Goal: Task Accomplishment & Management: Manage account settings

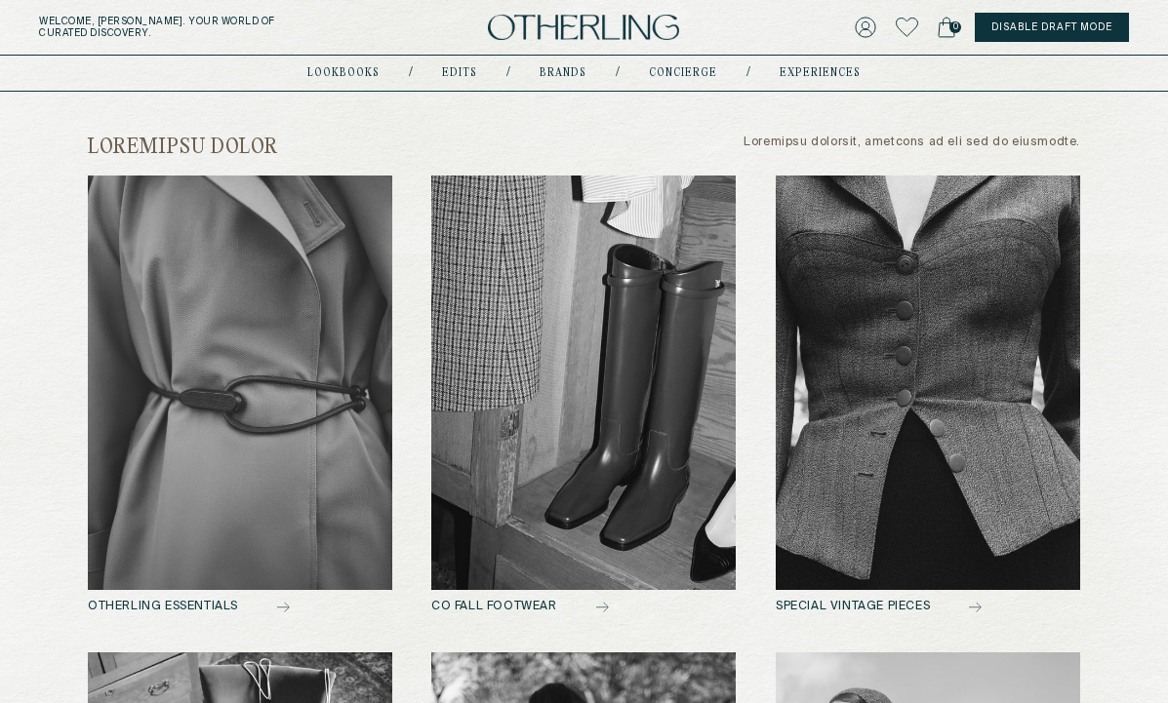
scroll to position [761, 0]
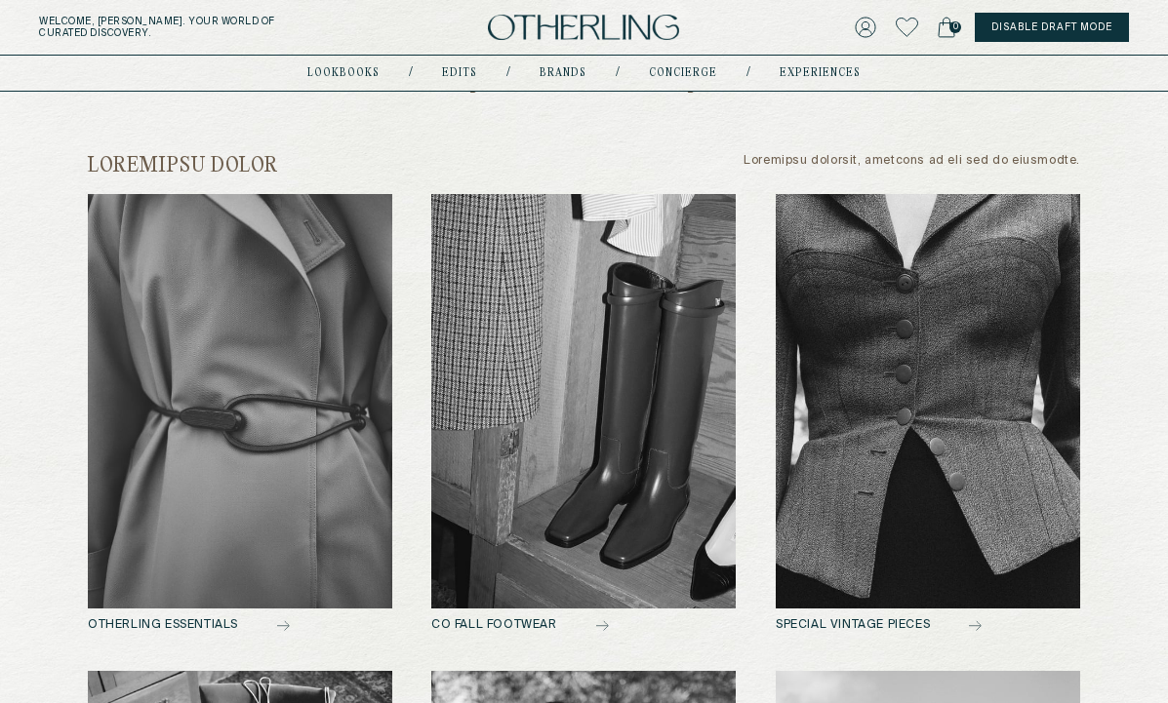
click at [939, 380] on img at bounding box center [928, 401] width 304 height 415
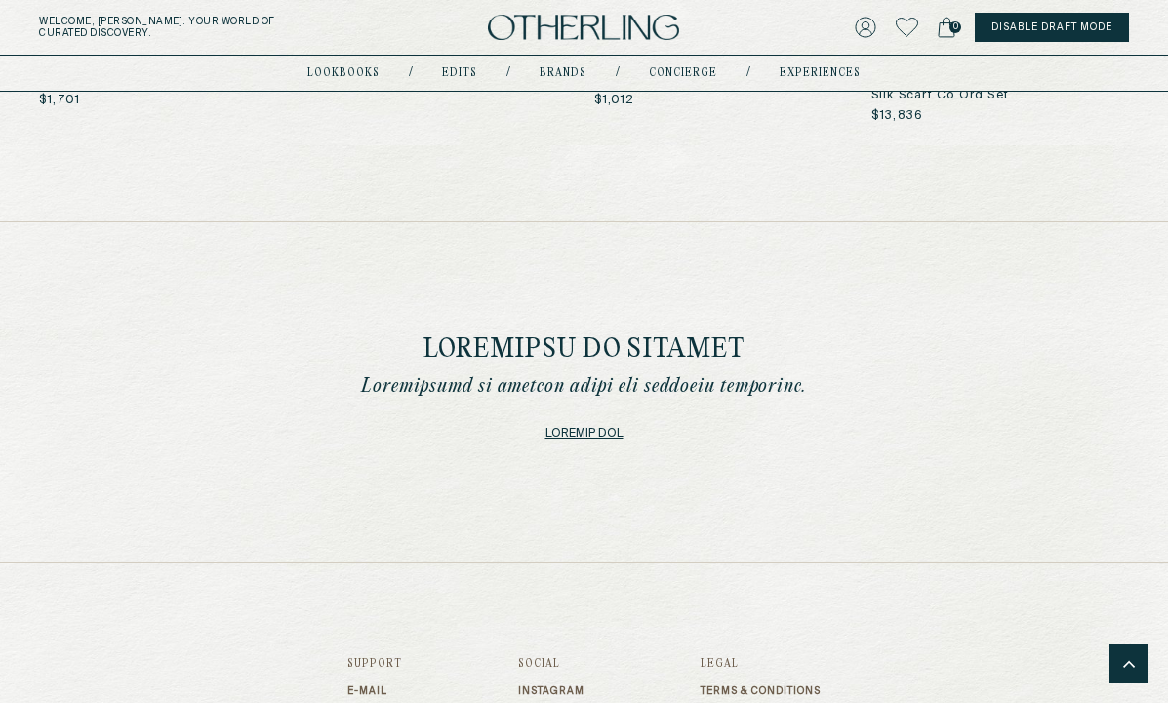
scroll to position [4119, 0]
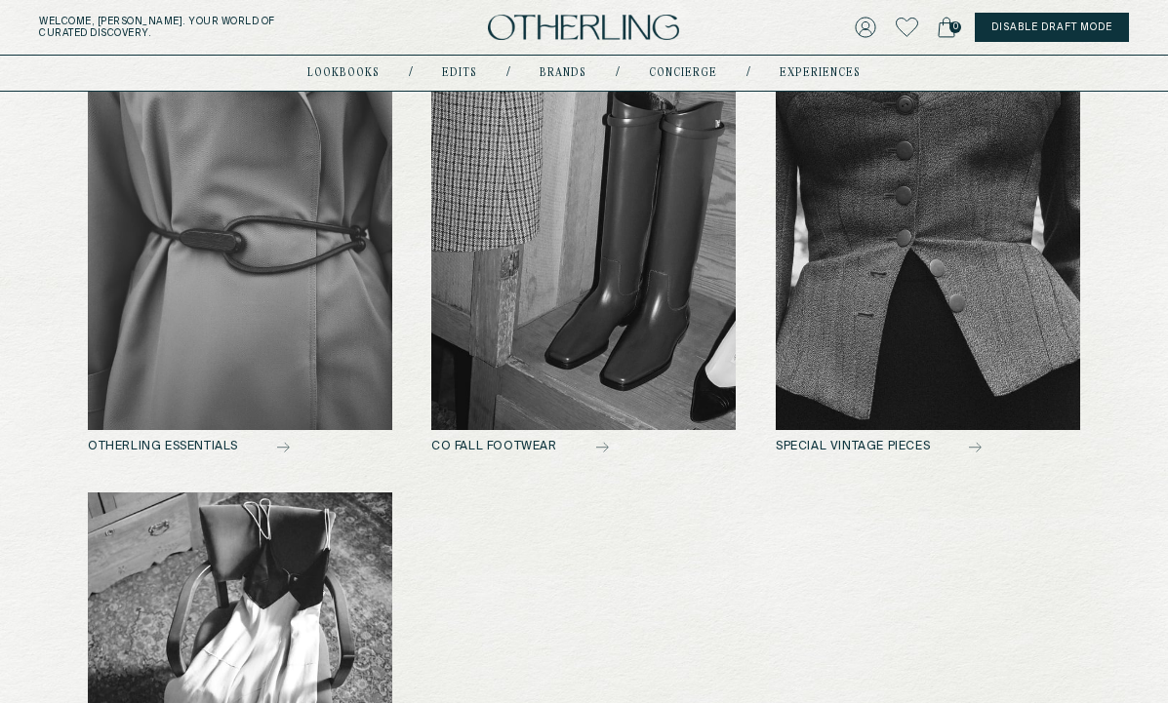
scroll to position [942, 0]
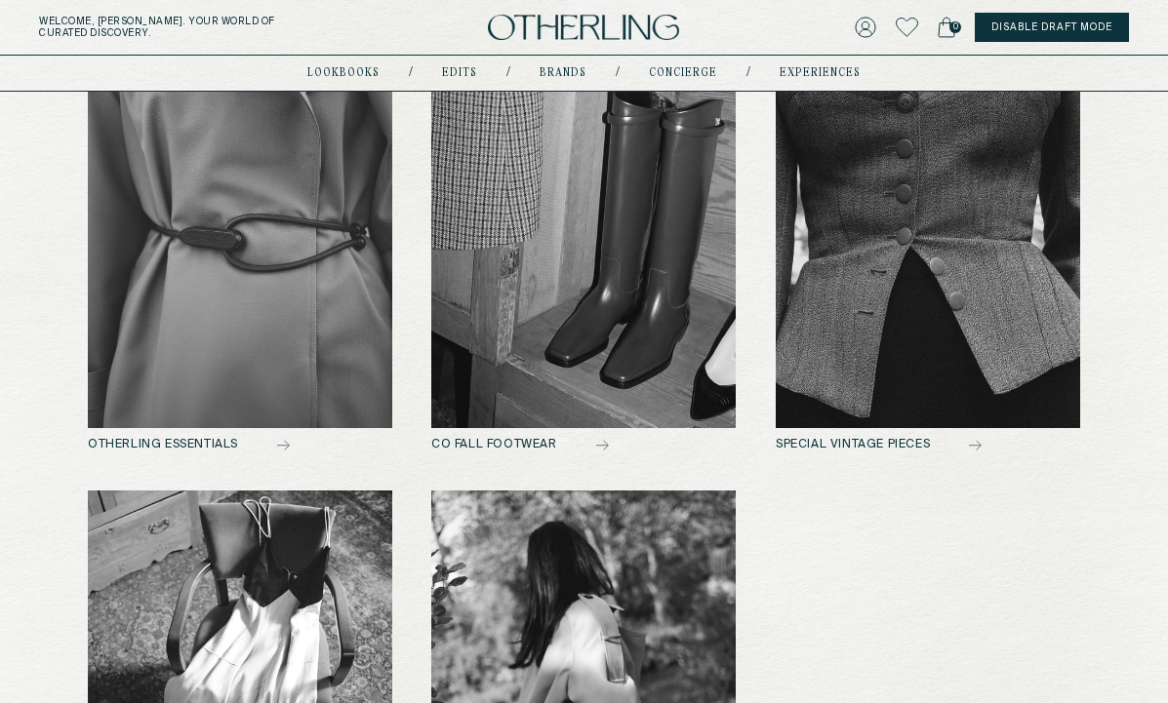
click at [528, 318] on img at bounding box center [583, 221] width 304 height 415
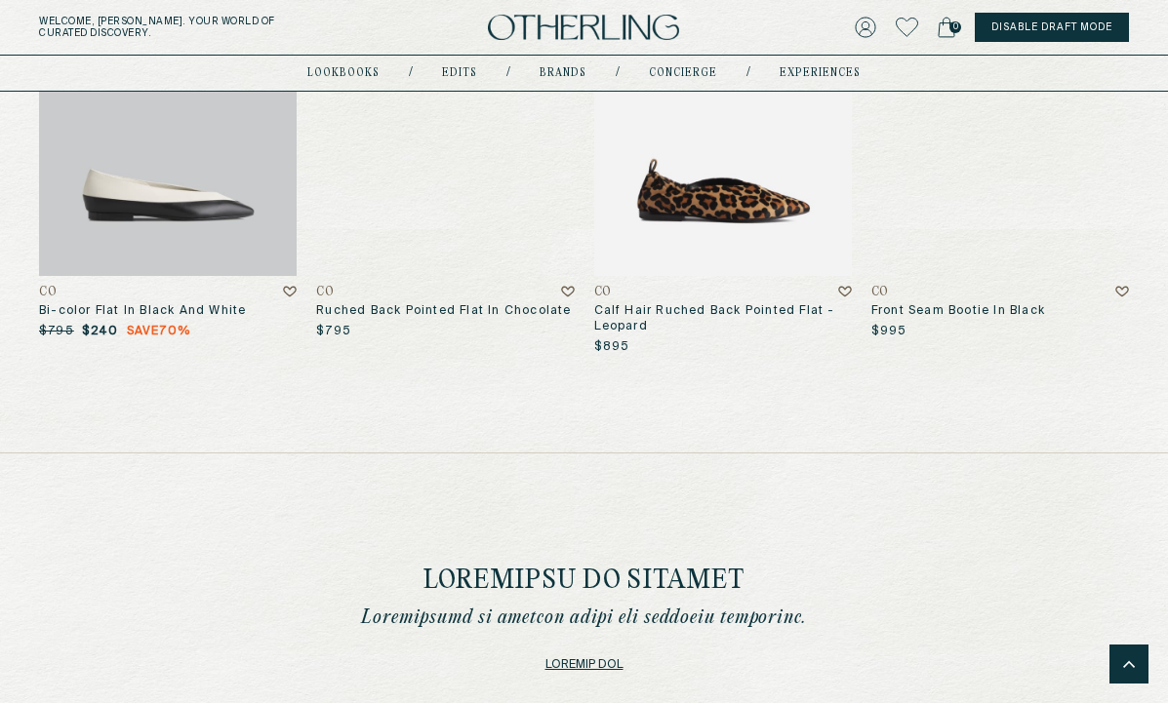
scroll to position [1832, 0]
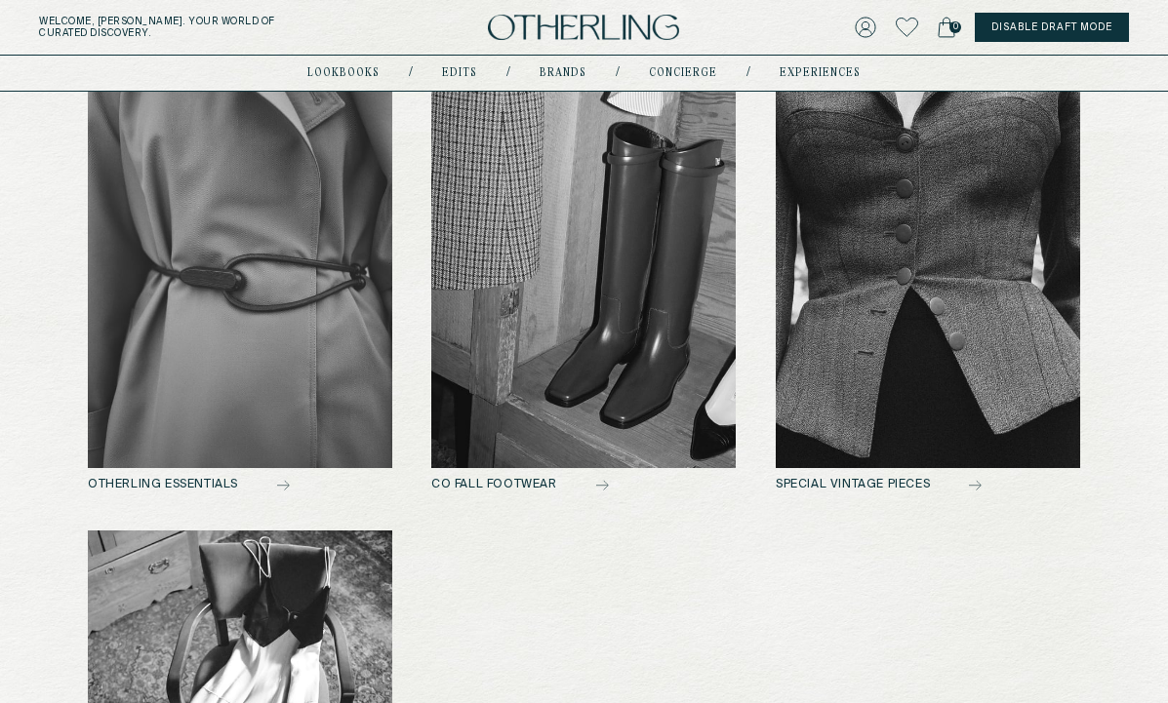
scroll to position [903, 0]
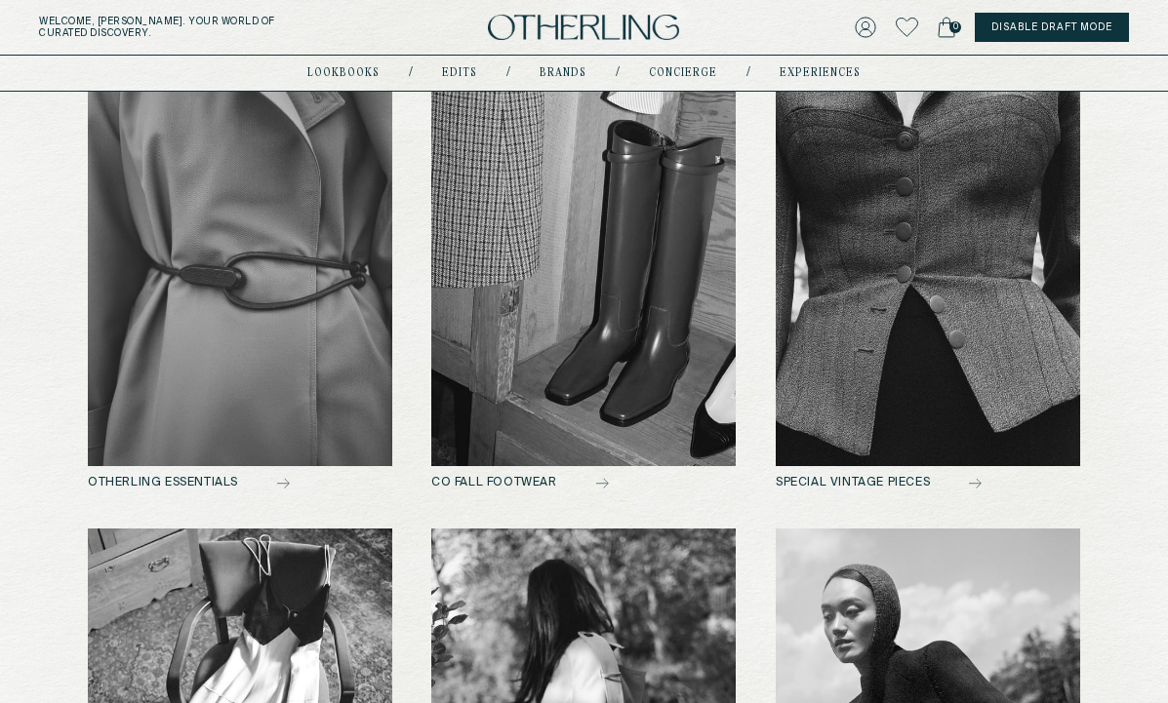
click at [262, 312] on img at bounding box center [240, 259] width 304 height 415
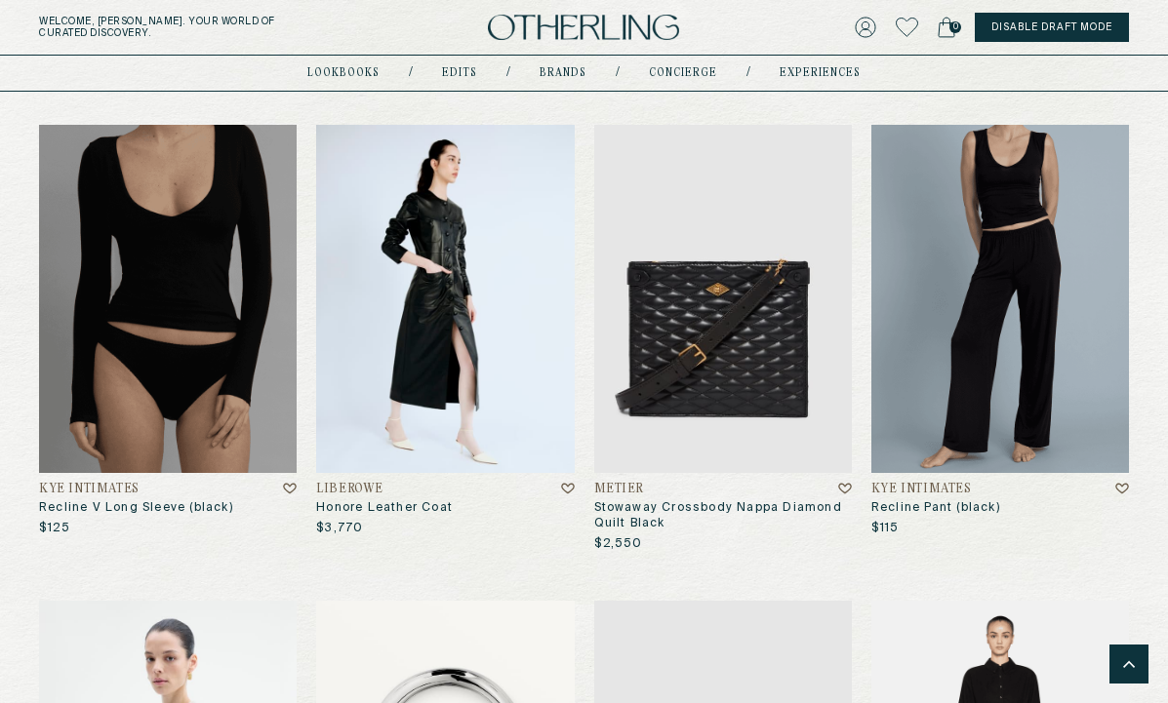
scroll to position [4025, 0]
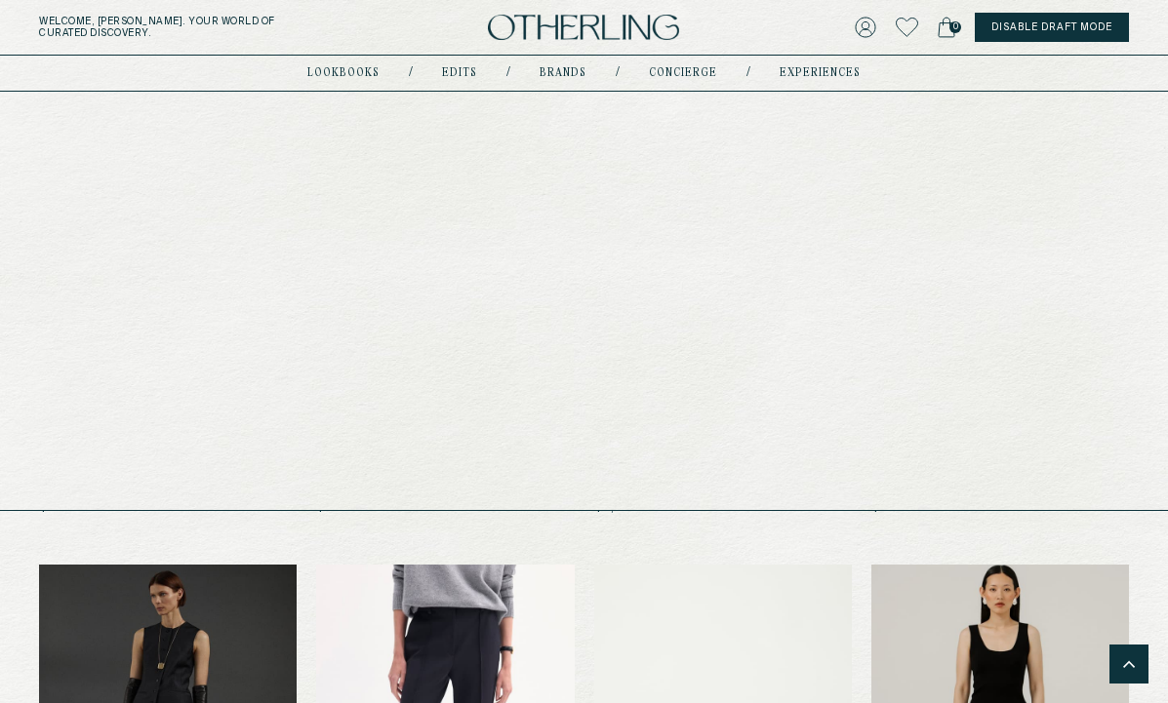
click at [556, 74] on link "Brands" at bounding box center [563, 73] width 47 height 10
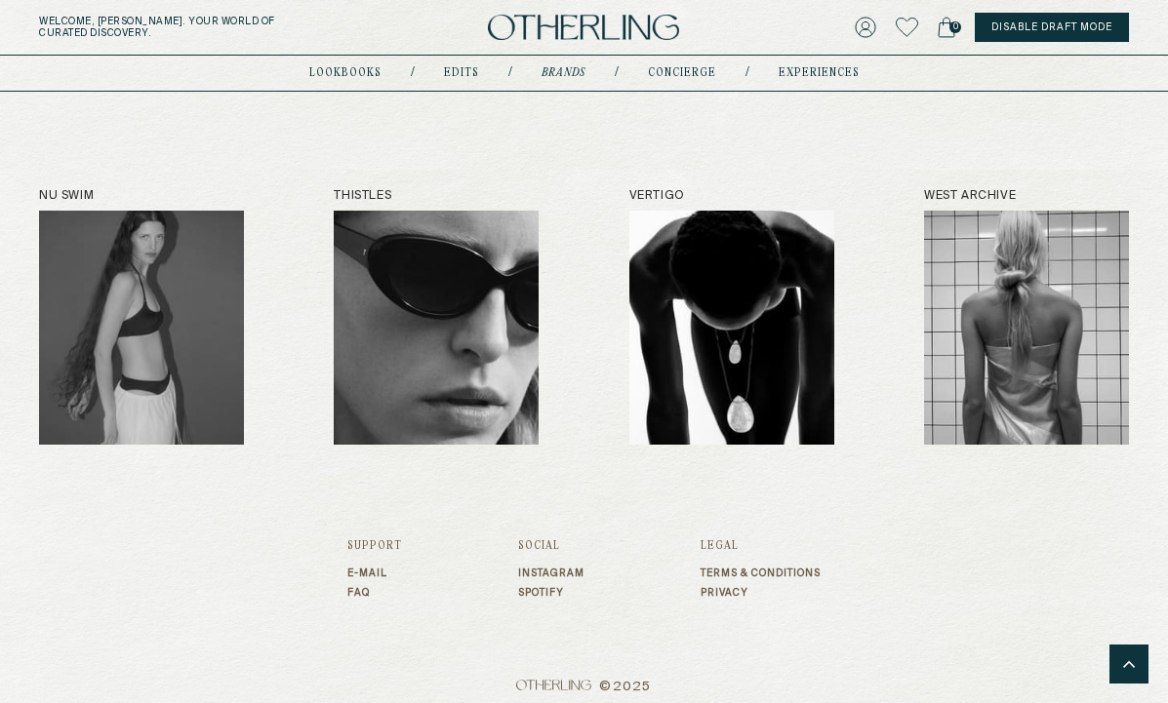
scroll to position [1881, 0]
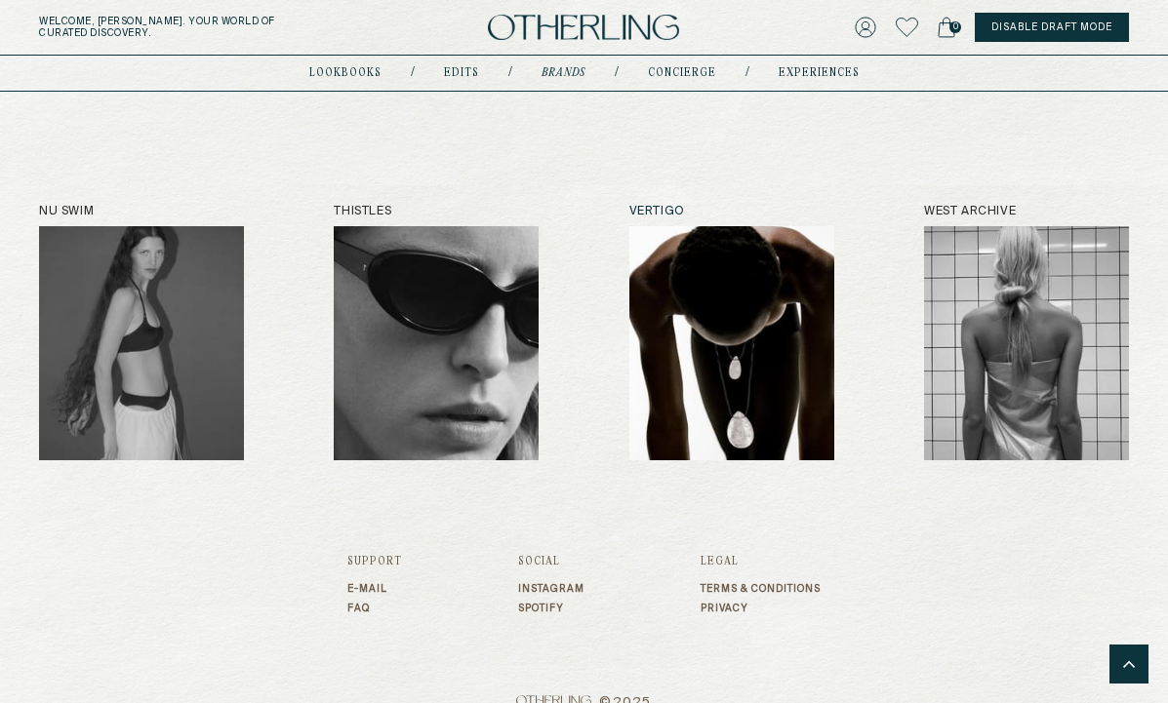
click at [728, 380] on img at bounding box center [731, 343] width 205 height 234
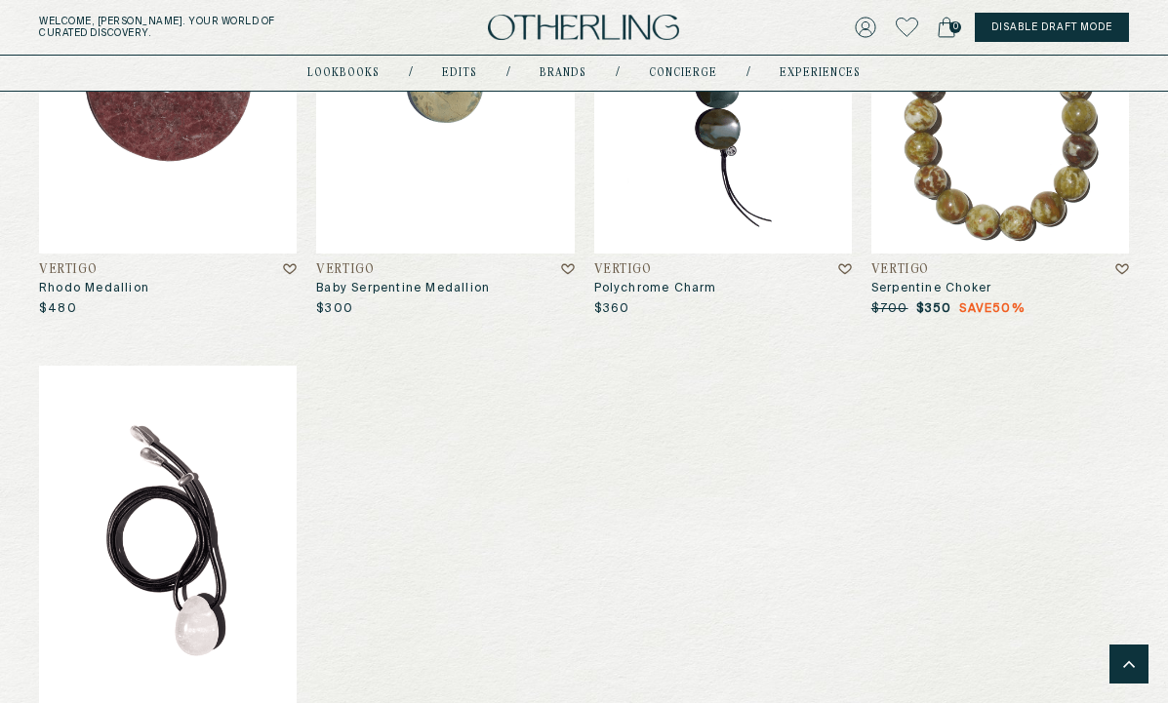
scroll to position [10409, 0]
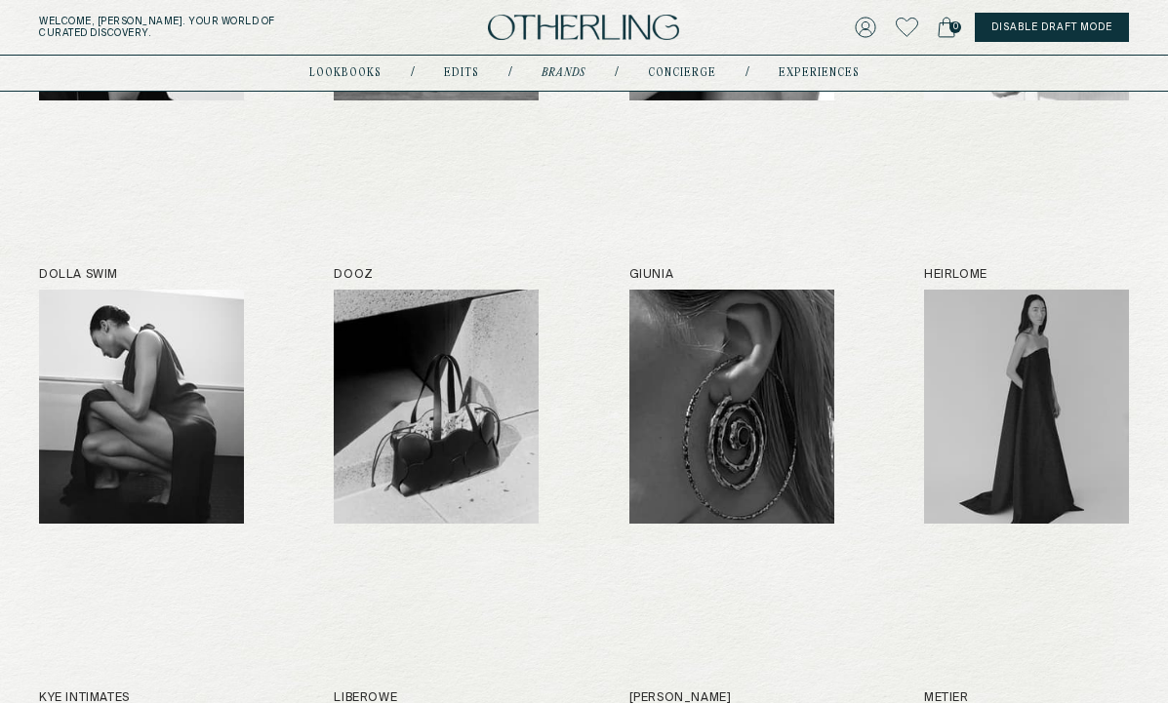
scroll to position [976, 0]
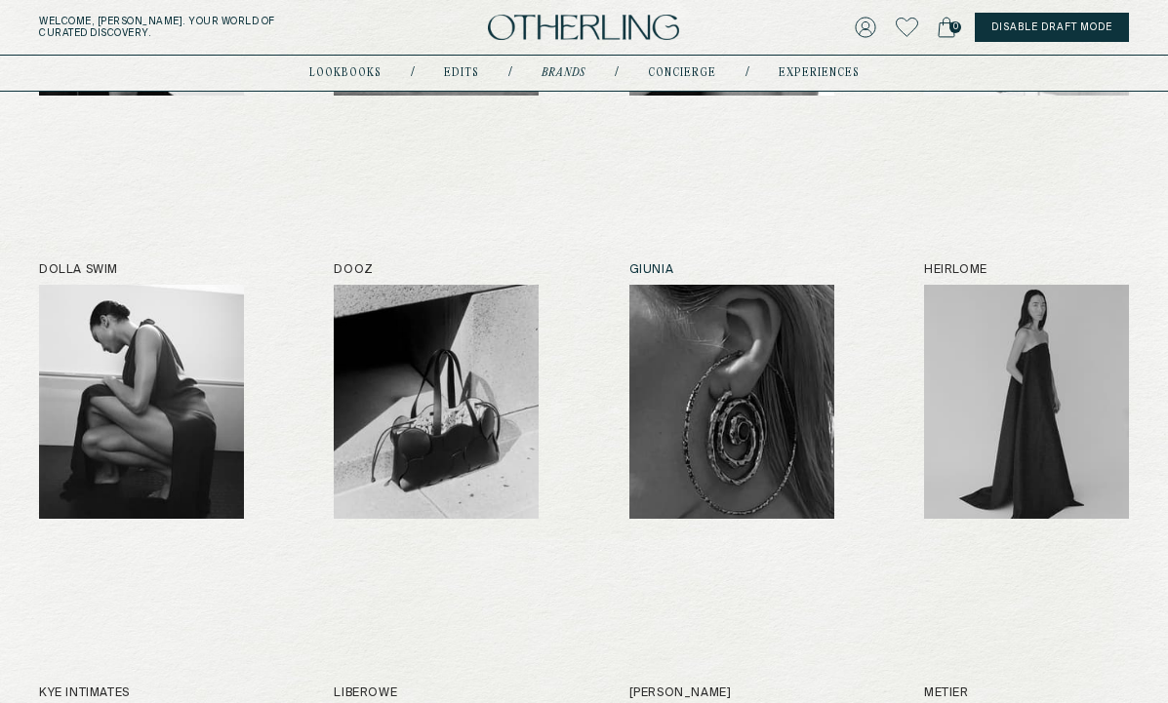
click at [705, 341] on img at bounding box center [731, 402] width 205 height 234
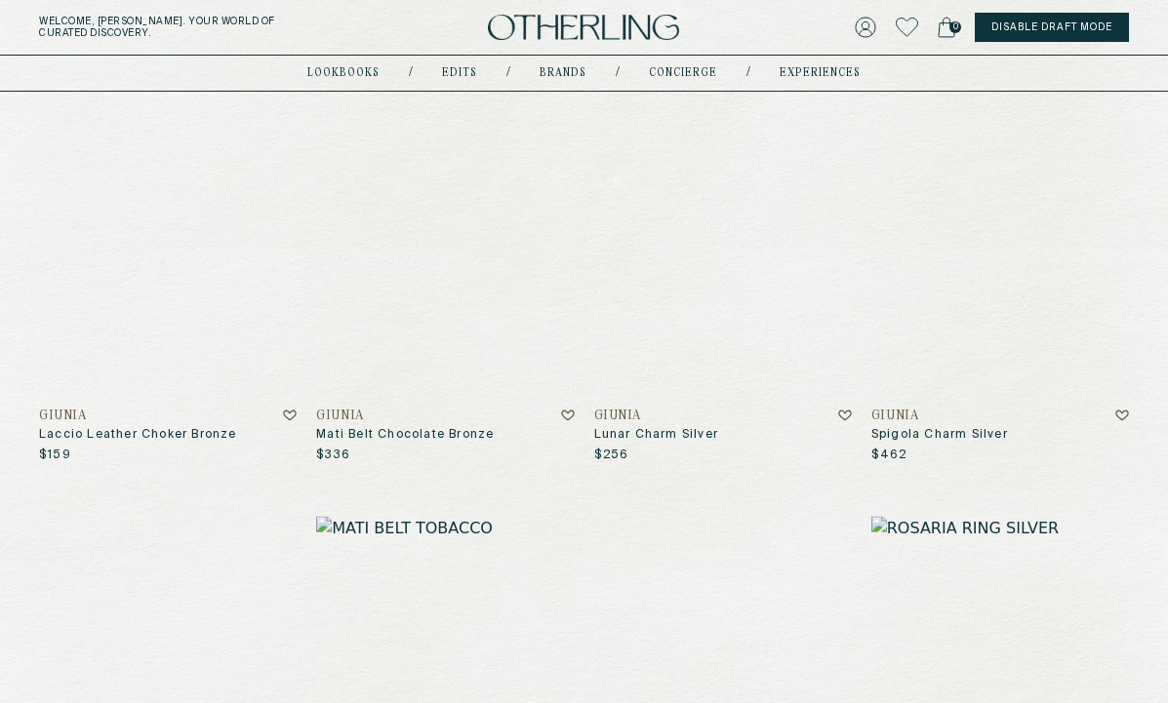
scroll to position [1749, 0]
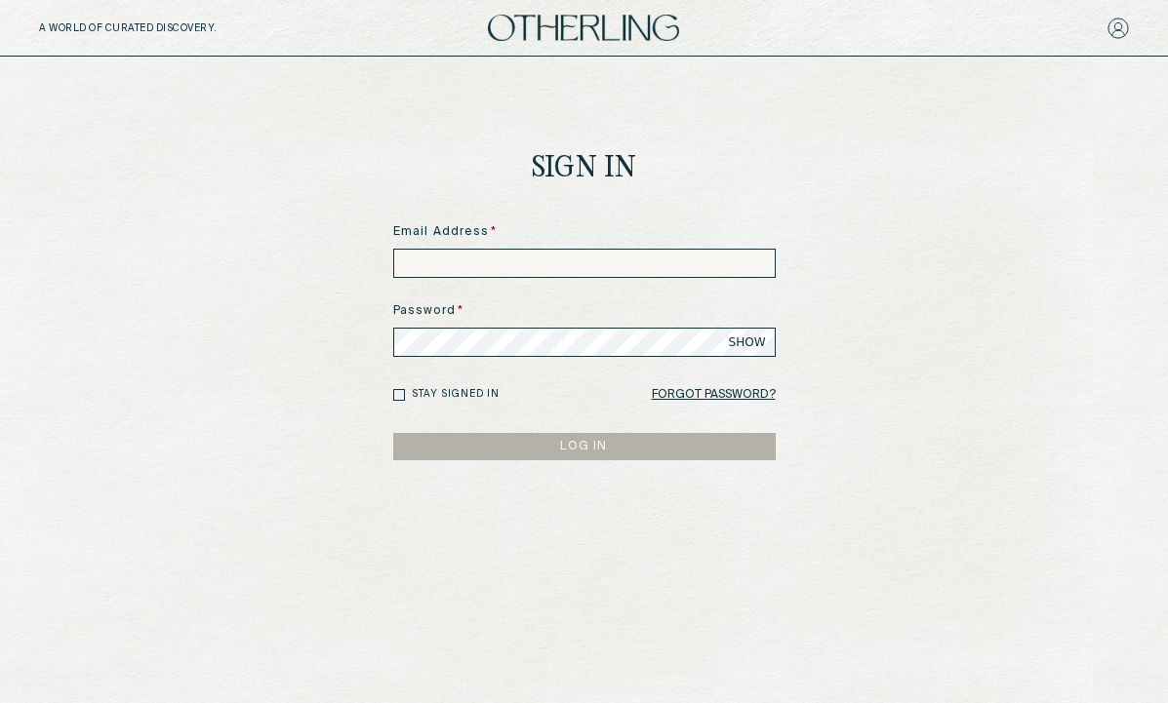
click at [458, 259] on input at bounding box center [584, 263] width 382 height 29
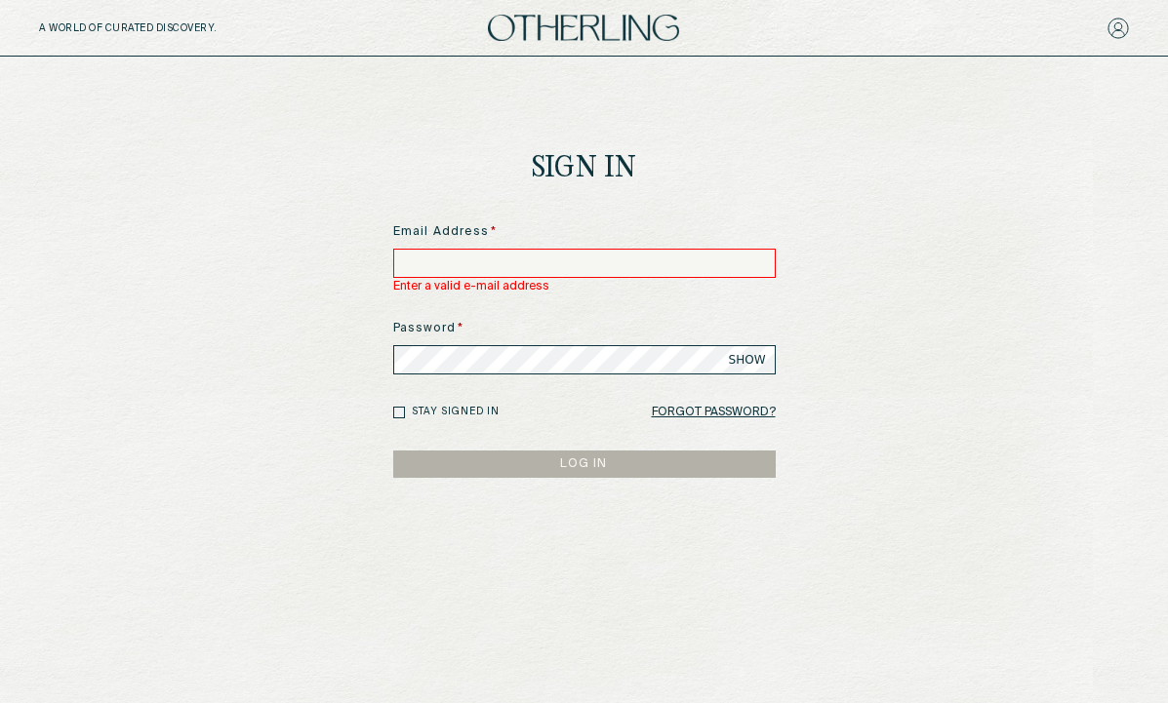
type input "**********"
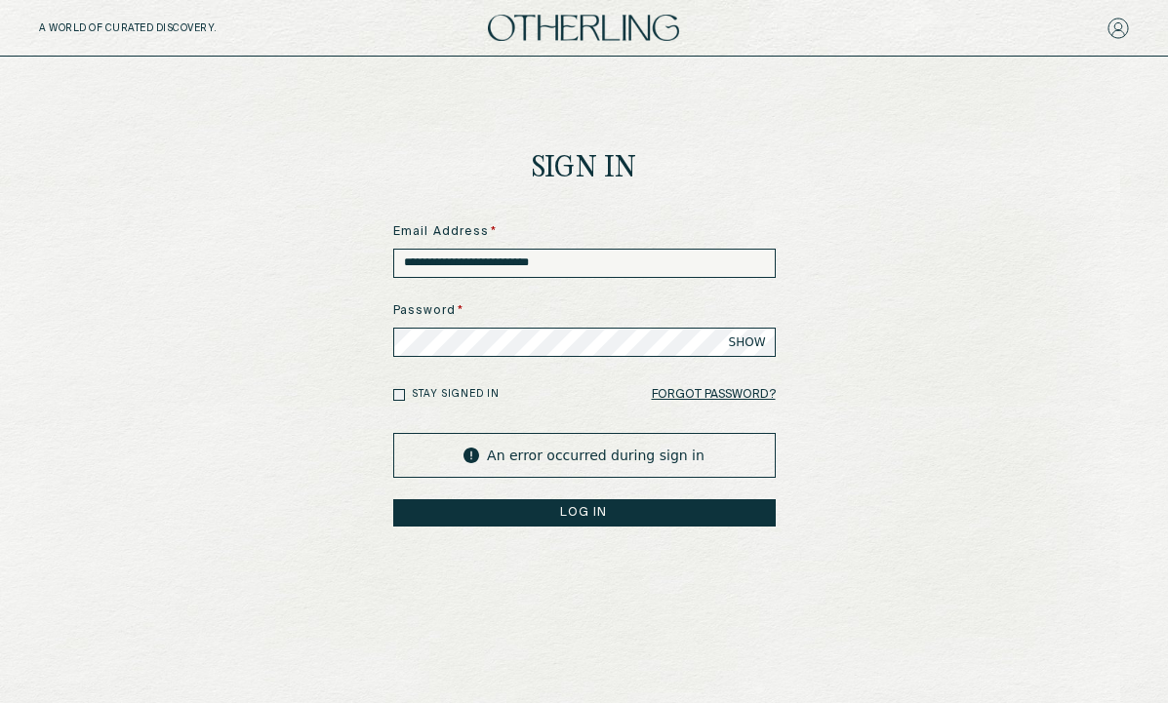
click at [570, 513] on button "LOG IN" at bounding box center [584, 513] width 382 height 27
